Goal: Navigation & Orientation: Find specific page/section

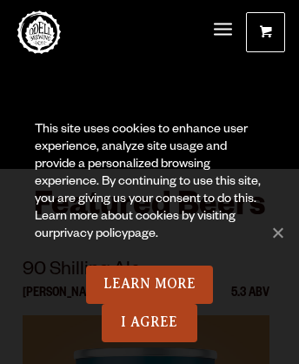
click at [71, 235] on link "privacy policy" at bounding box center [90, 235] width 75 height 14
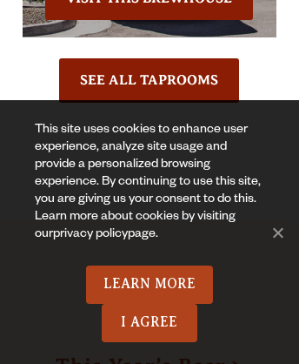
scroll to position [7266, 0]
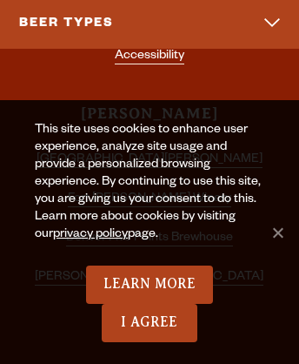
scroll to position [760, 0]
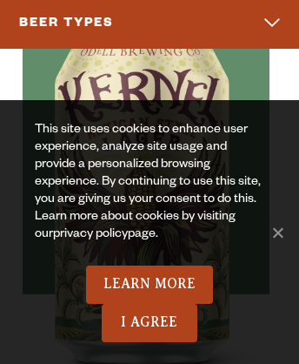
click at [71, 235] on link "privacy policy" at bounding box center [90, 235] width 75 height 14
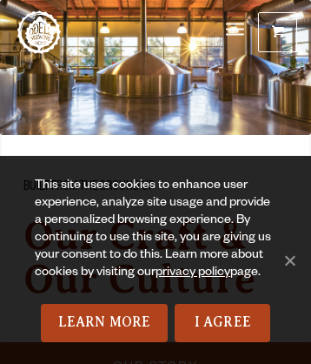
click at [278, 32] on span at bounding box center [278, 35] width 12 height 13
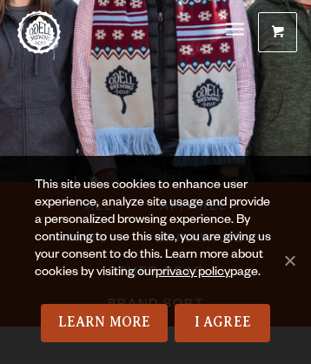
scroll to position [289, 0]
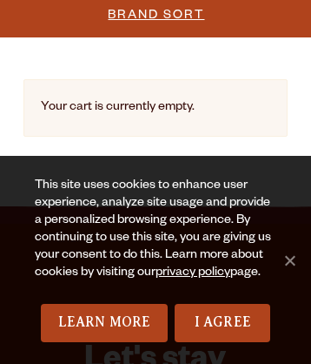
click at [155, 12] on span "BRAND SORT" at bounding box center [156, 13] width 97 height 25
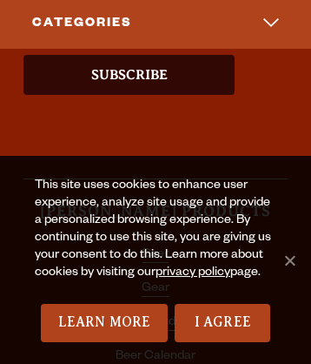
scroll to position [10, 0]
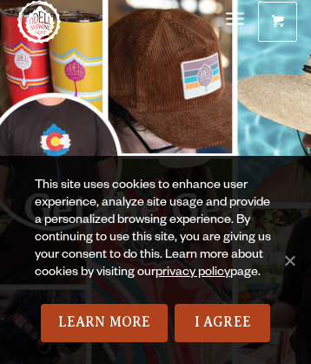
click at [39, 22] on link "Odell Home" at bounding box center [38, 21] width 43 height 43
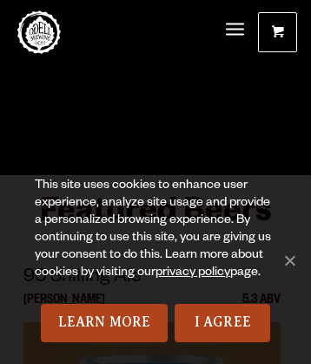
click at [39, 32] on link "Odell Home" at bounding box center [38, 31] width 43 height 43
click at [195, 273] on link "privacy policy" at bounding box center [193, 273] width 75 height 14
